Goal: Information Seeking & Learning: Learn about a topic

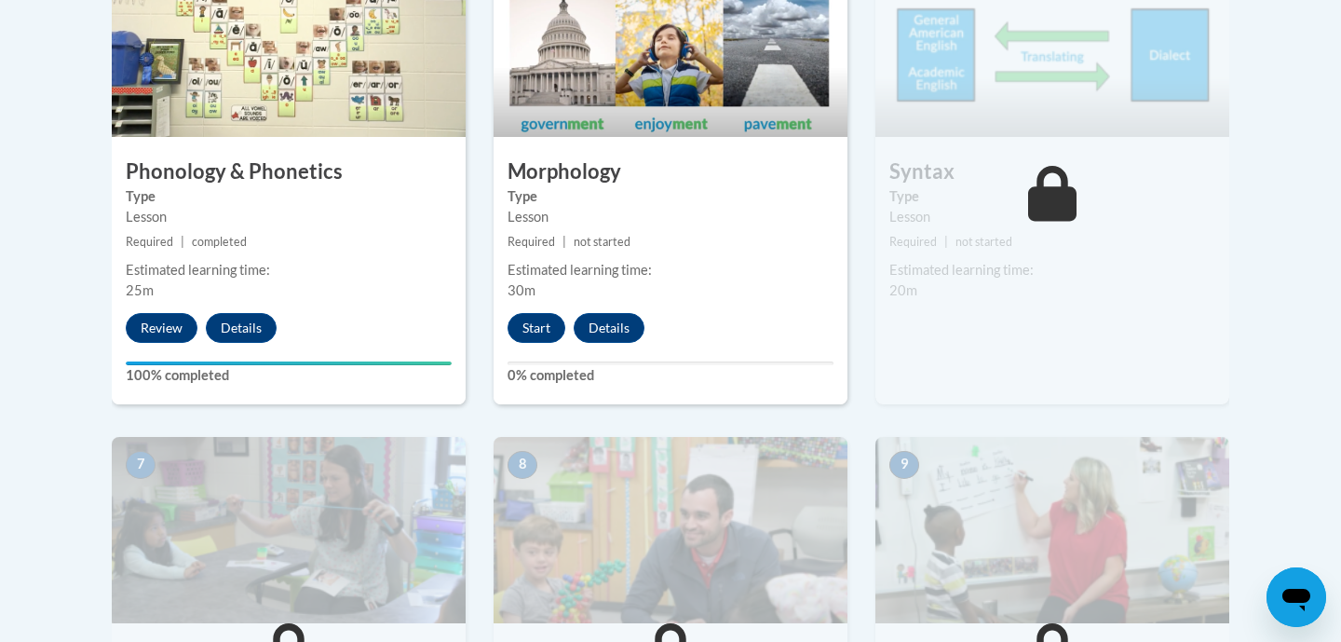
scroll to position [1217, 0]
click at [534, 328] on button "Start" at bounding box center [537, 329] width 58 height 30
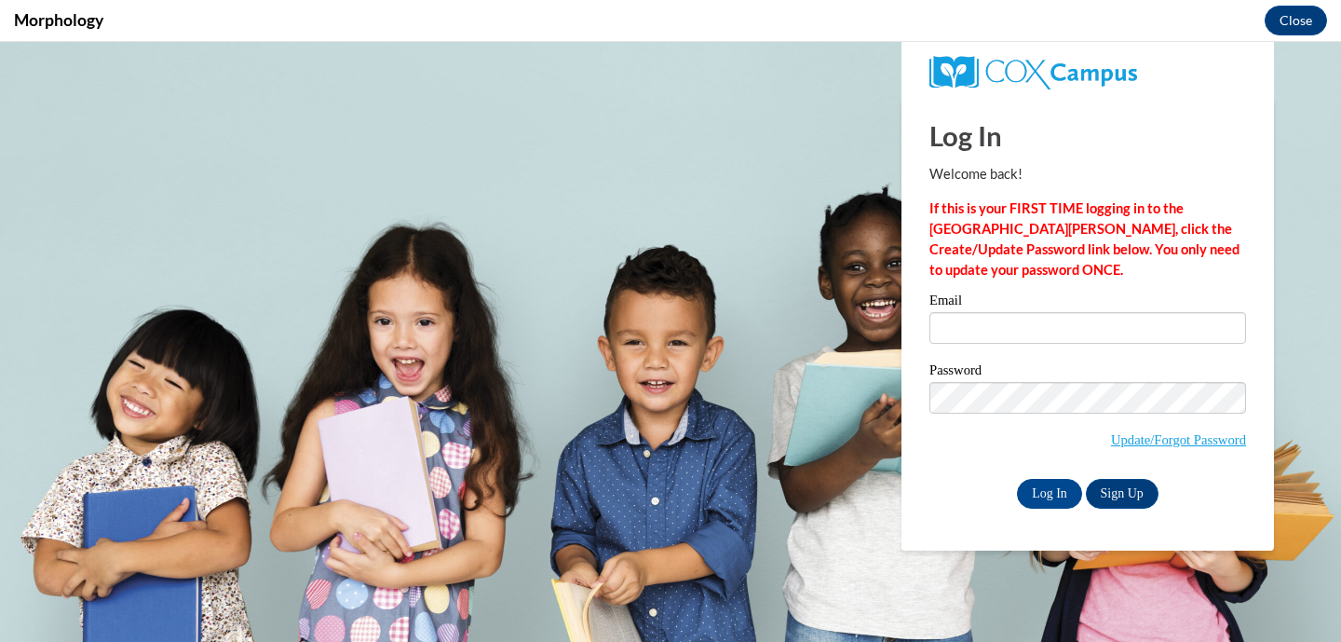
scroll to position [0, 0]
click at [1055, 492] on input "Log In" at bounding box center [1049, 494] width 65 height 30
click at [979, 329] on input "Email" at bounding box center [1088, 328] width 317 height 32
type input "jennifer.borchers@franklin.k12.wi.us"
click at [1057, 486] on input "Log In" at bounding box center [1049, 494] width 65 height 30
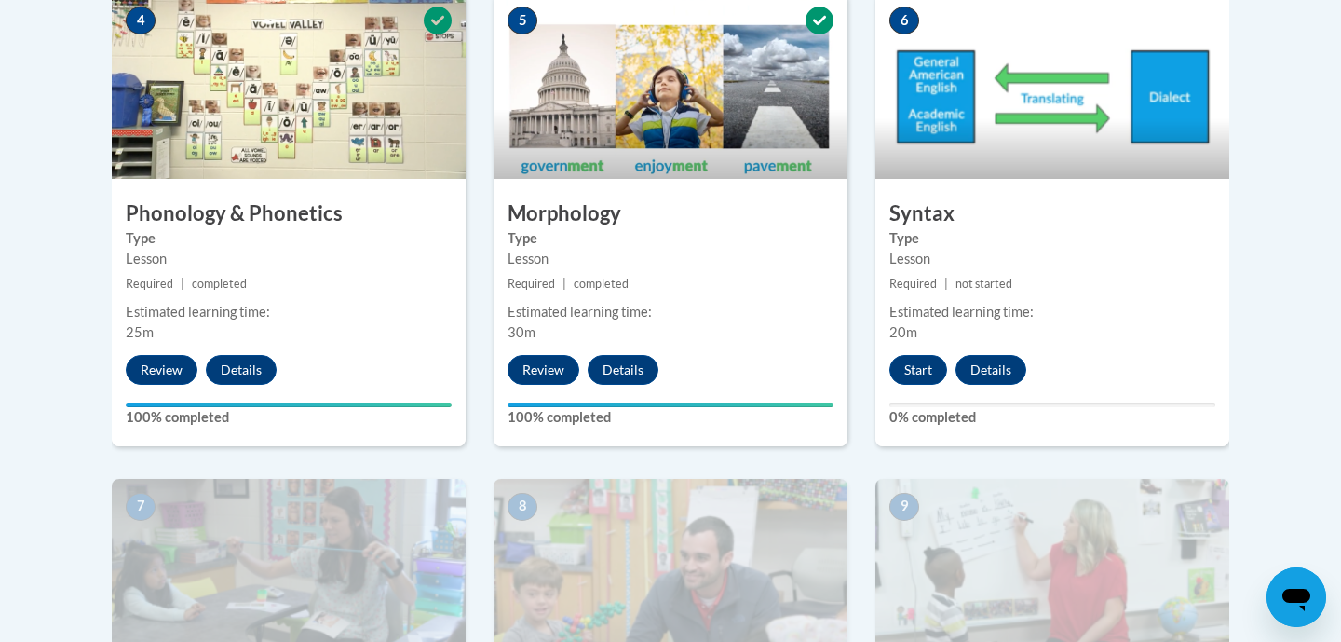
scroll to position [1171, 0]
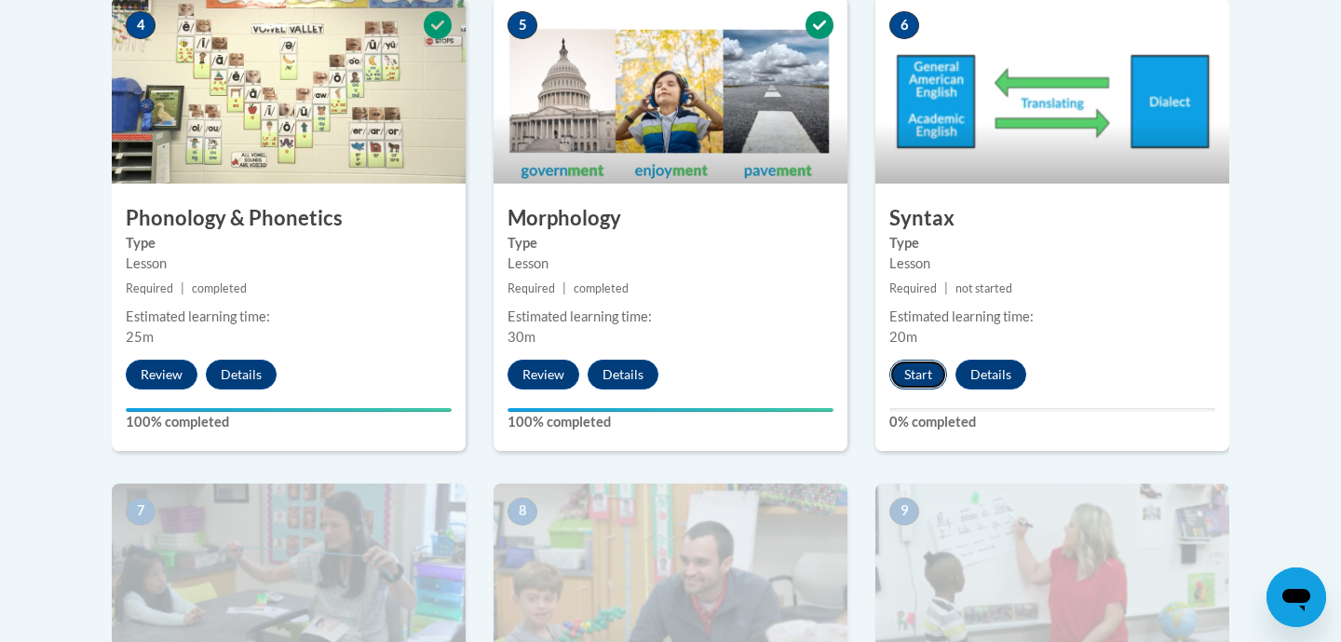
click at [922, 368] on button "Start" at bounding box center [919, 375] width 58 height 30
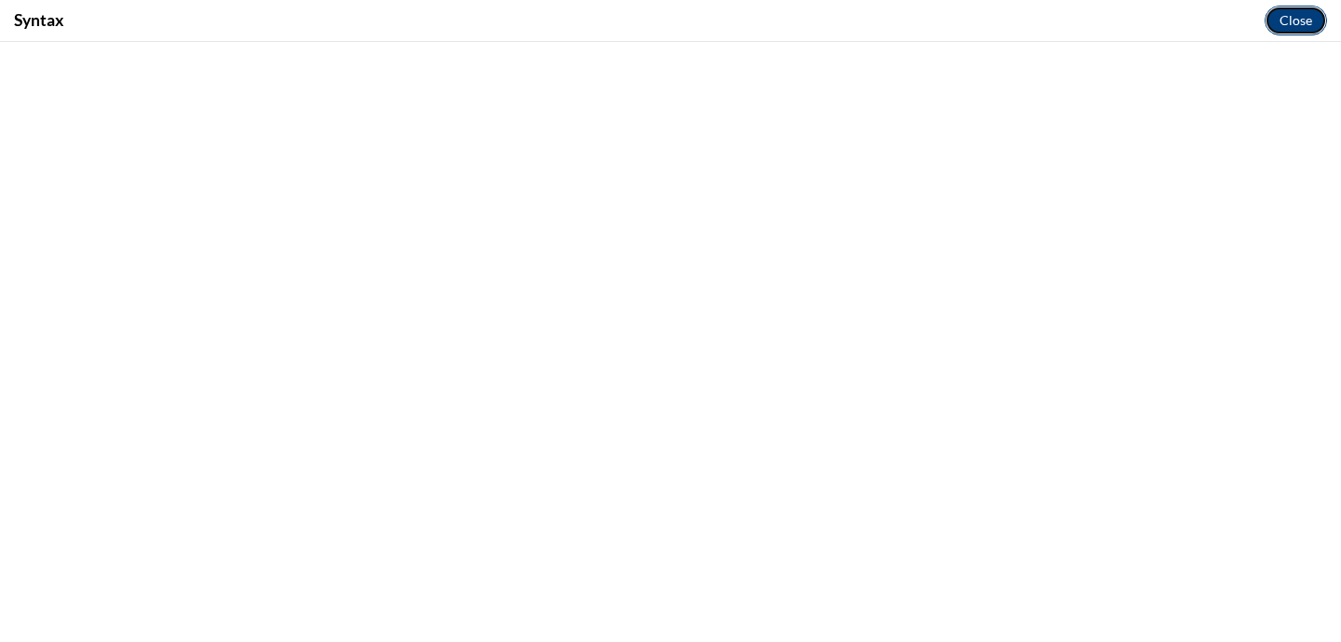
click at [1296, 20] on button "Close" at bounding box center [1296, 21] width 62 height 30
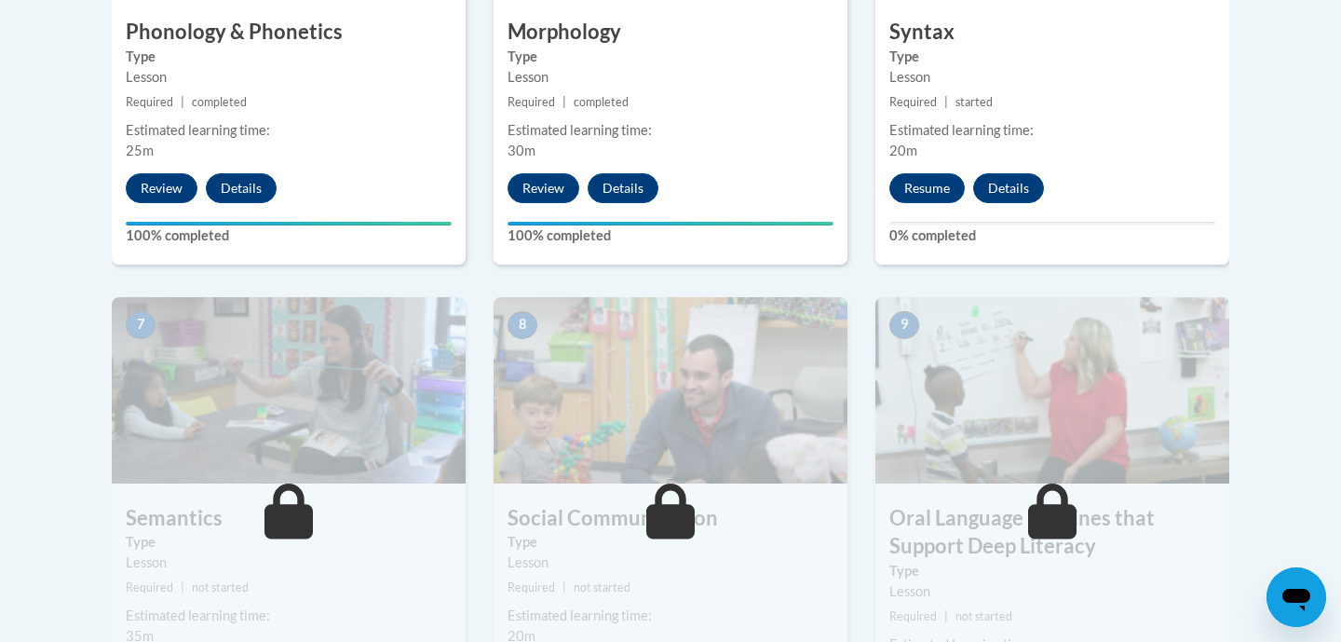
scroll to position [1419, 0]
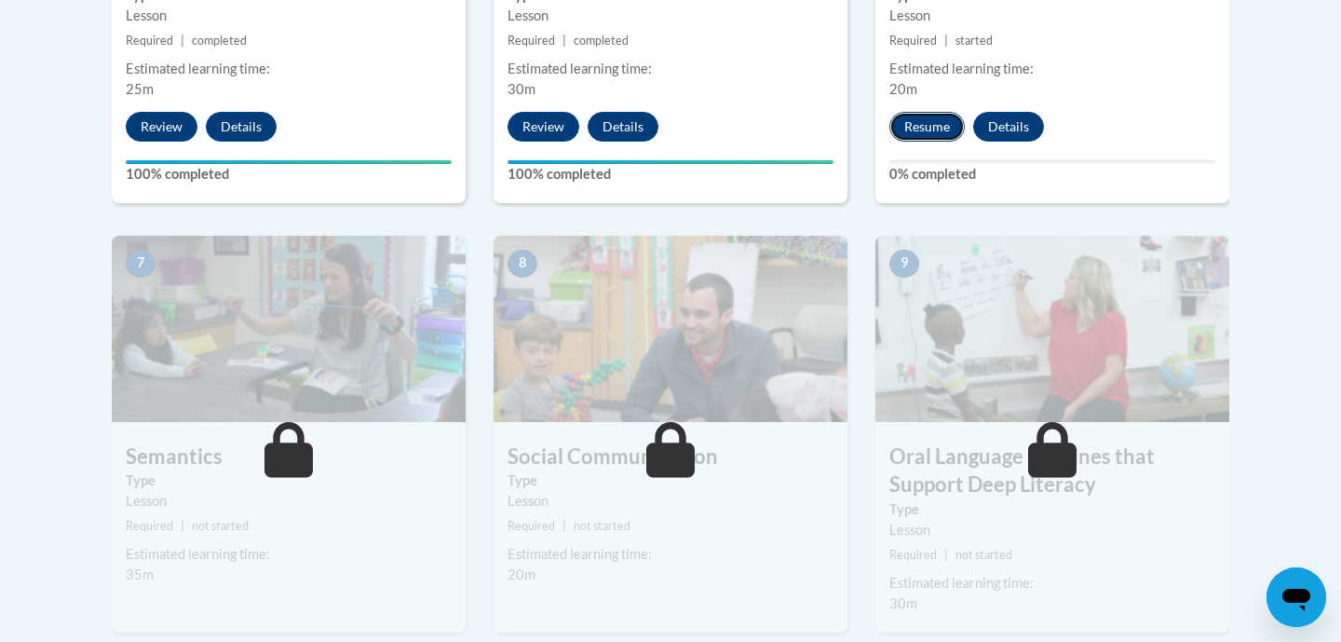
click at [937, 128] on button "Resume" at bounding box center [927, 127] width 75 height 30
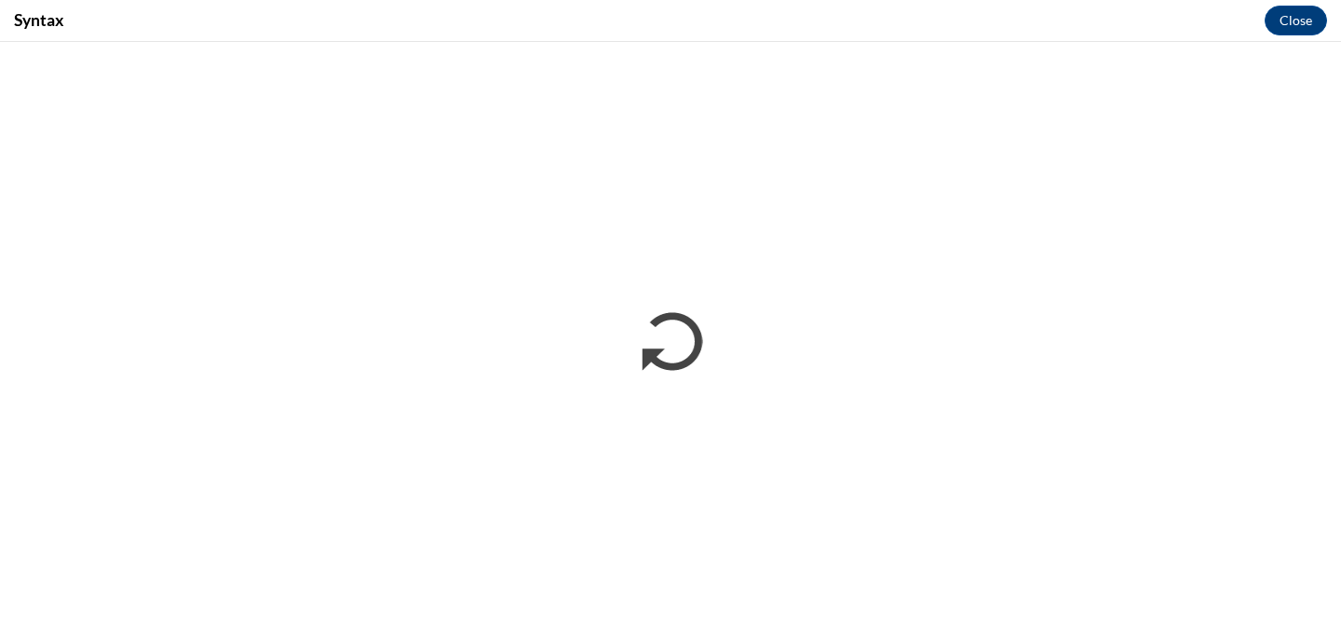
scroll to position [0, 0]
click at [1286, 25] on button "Close" at bounding box center [1296, 21] width 62 height 30
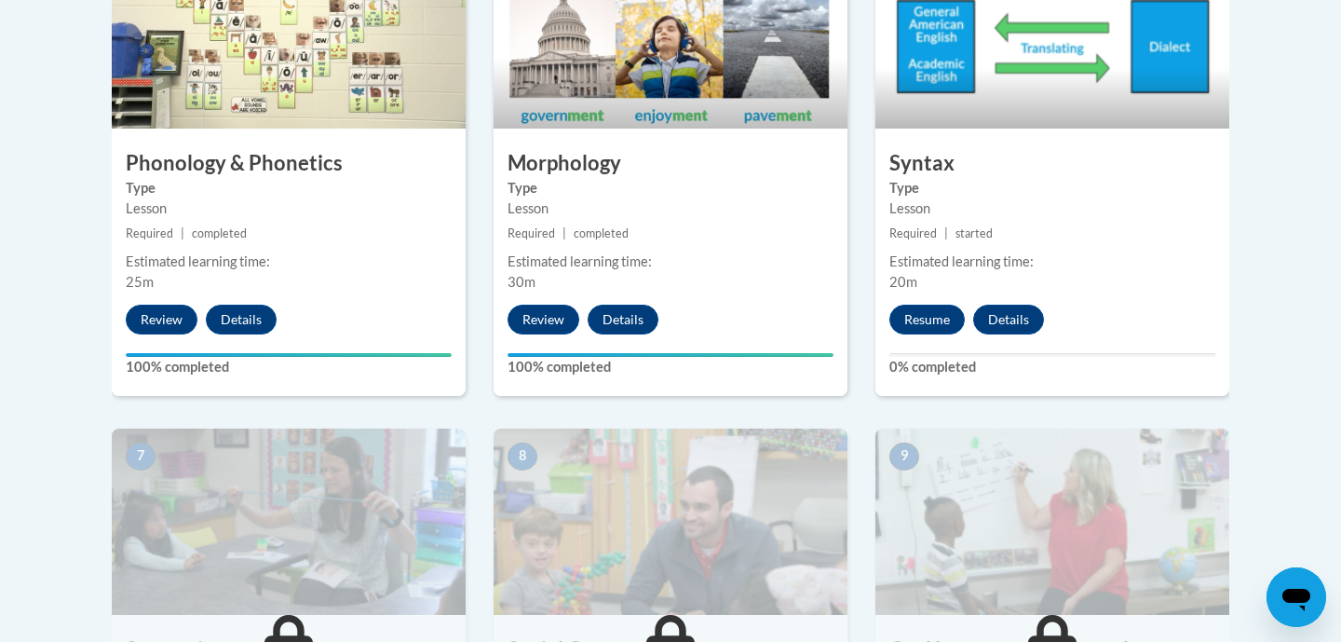
scroll to position [1248, 0]
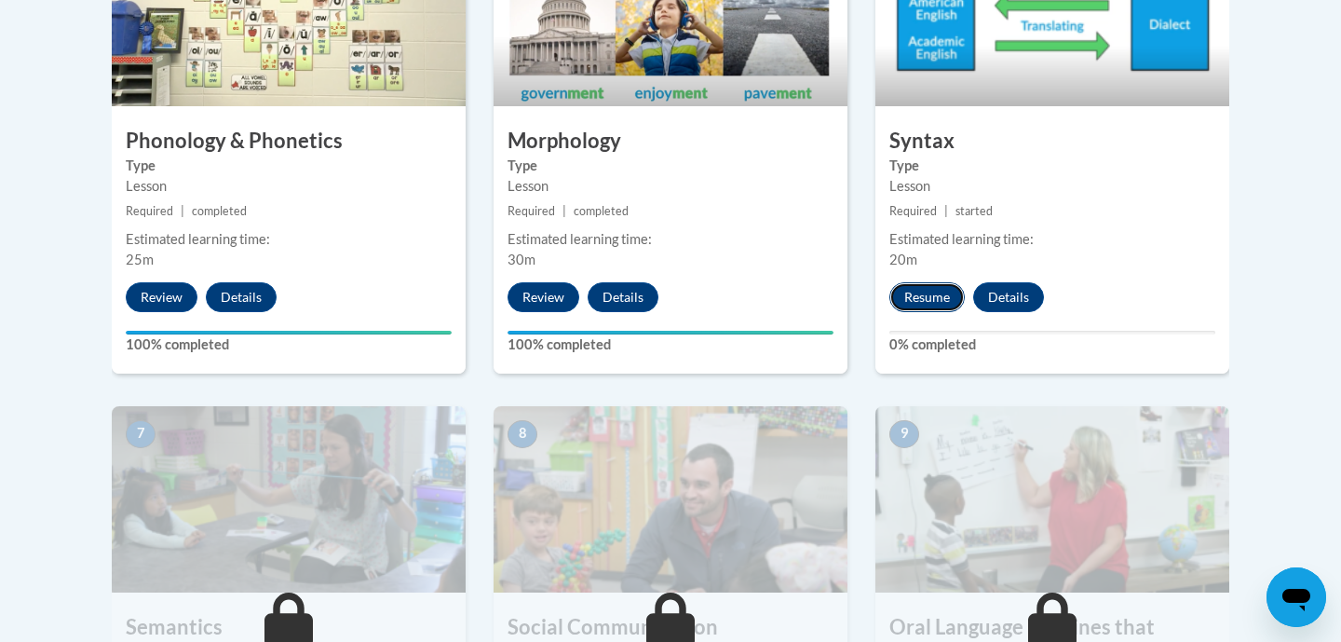
click at [920, 306] on button "Resume" at bounding box center [927, 297] width 75 height 30
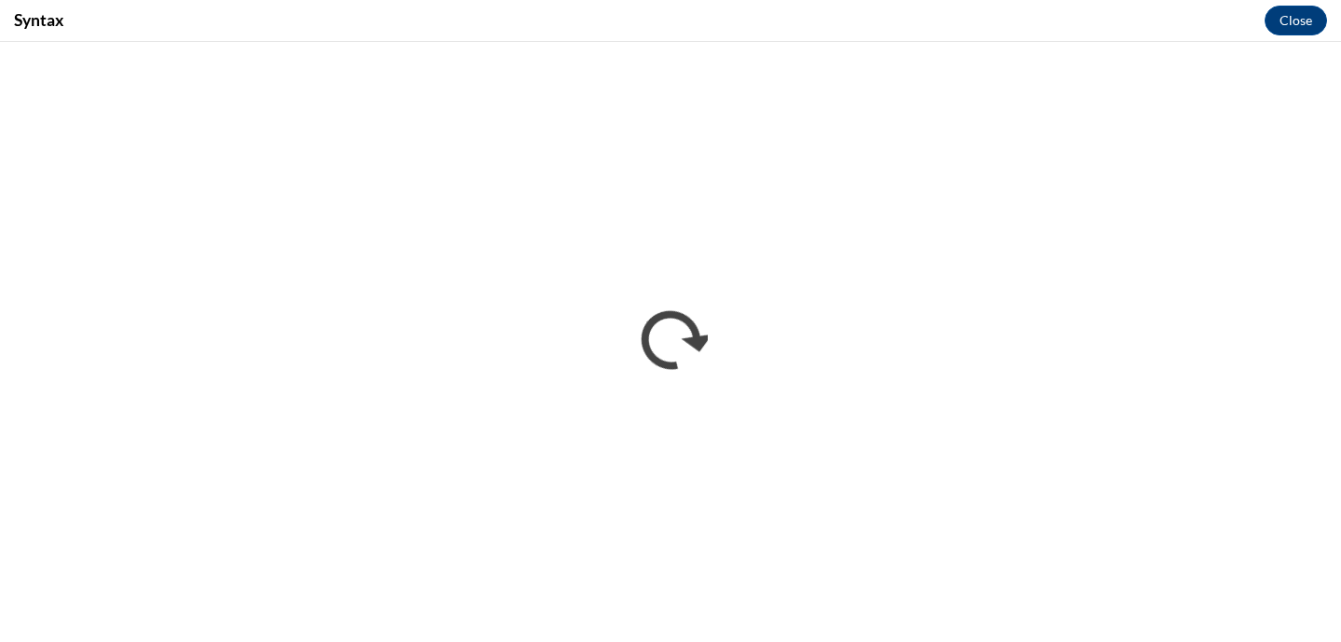
scroll to position [0, 0]
